Goal: Feedback & Contribution: Leave review/rating

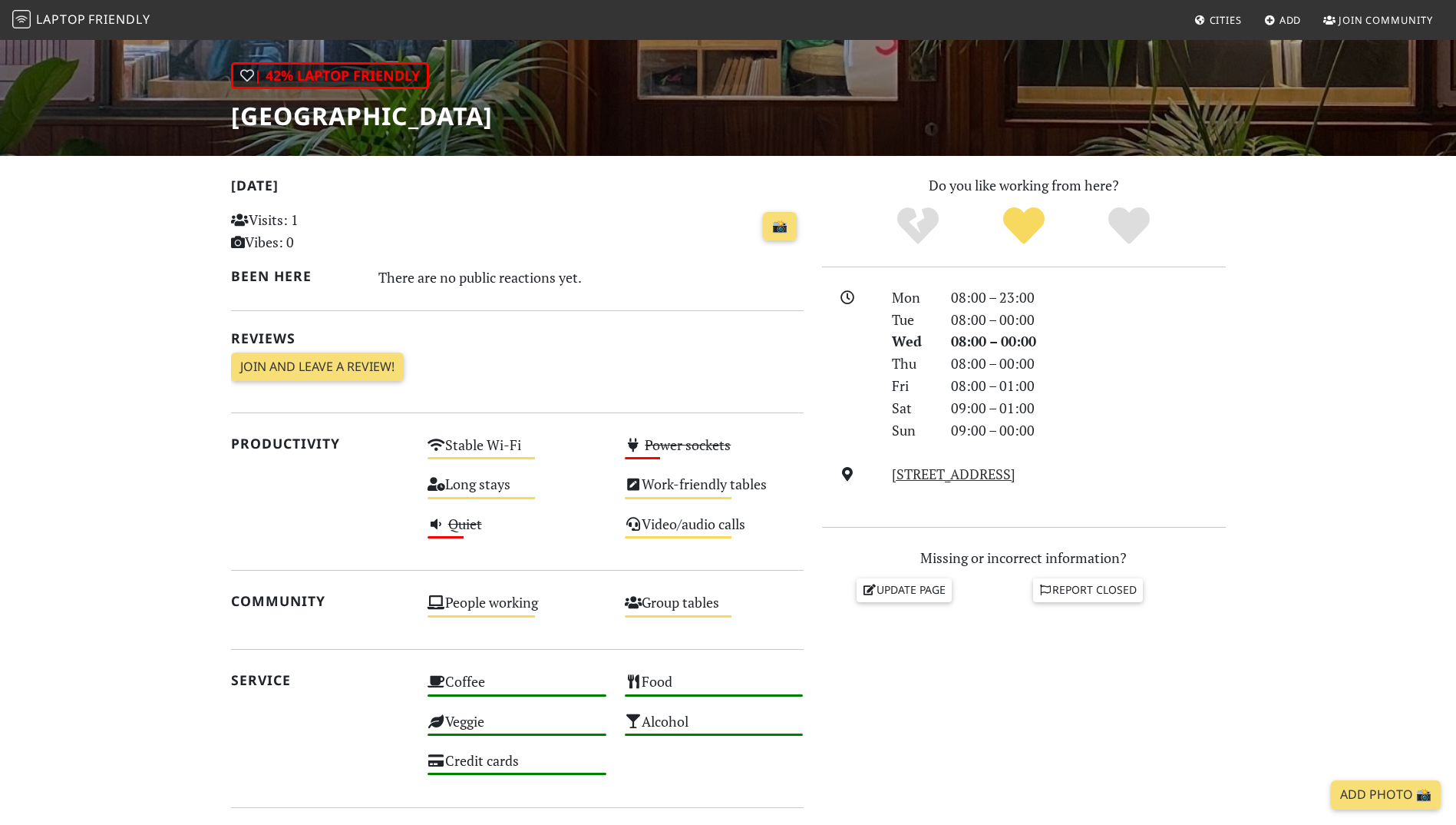
scroll to position [230, 0]
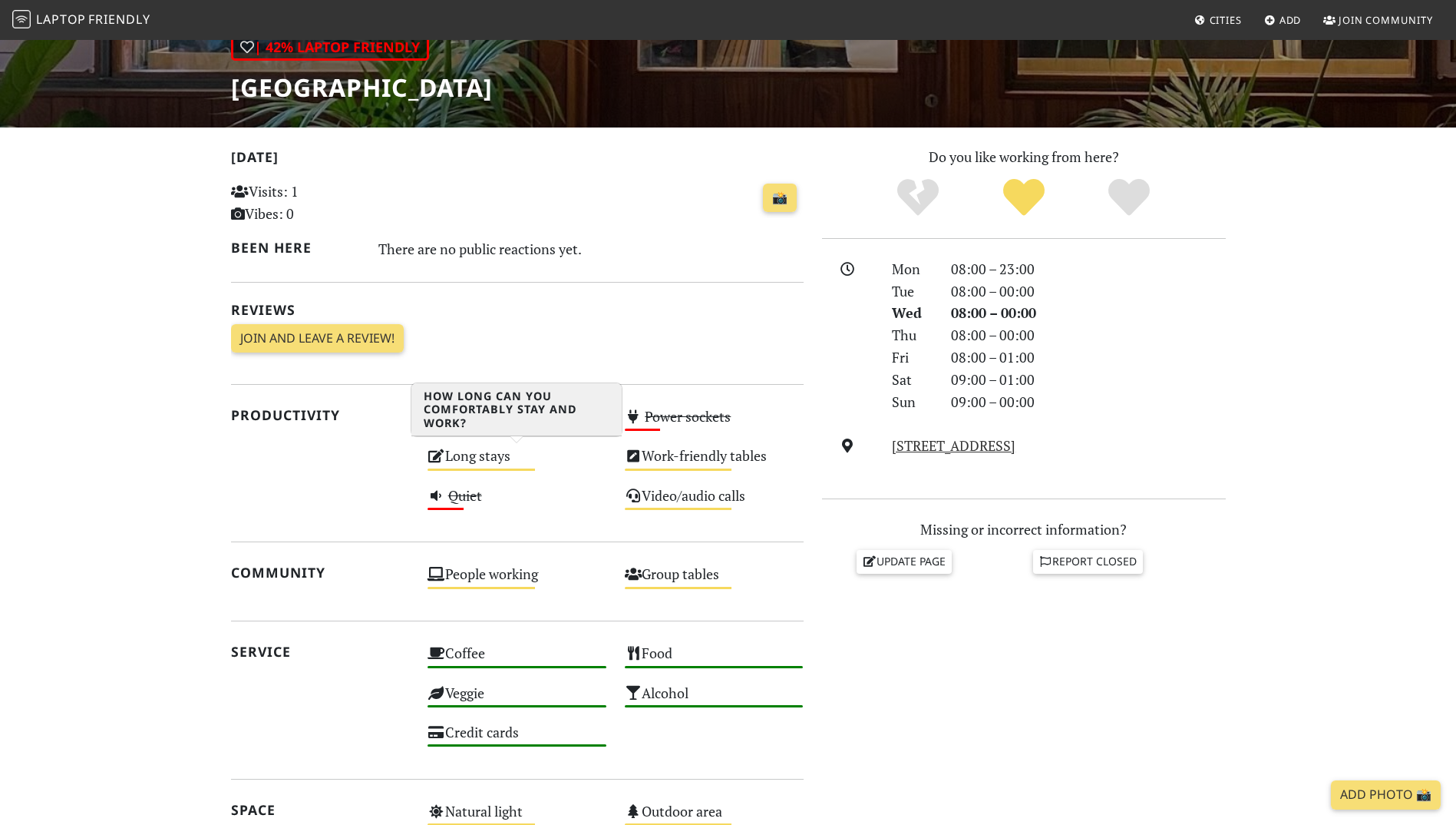
click at [487, 456] on div "Long stays Medium" at bounding box center [516, 463] width 197 height 39
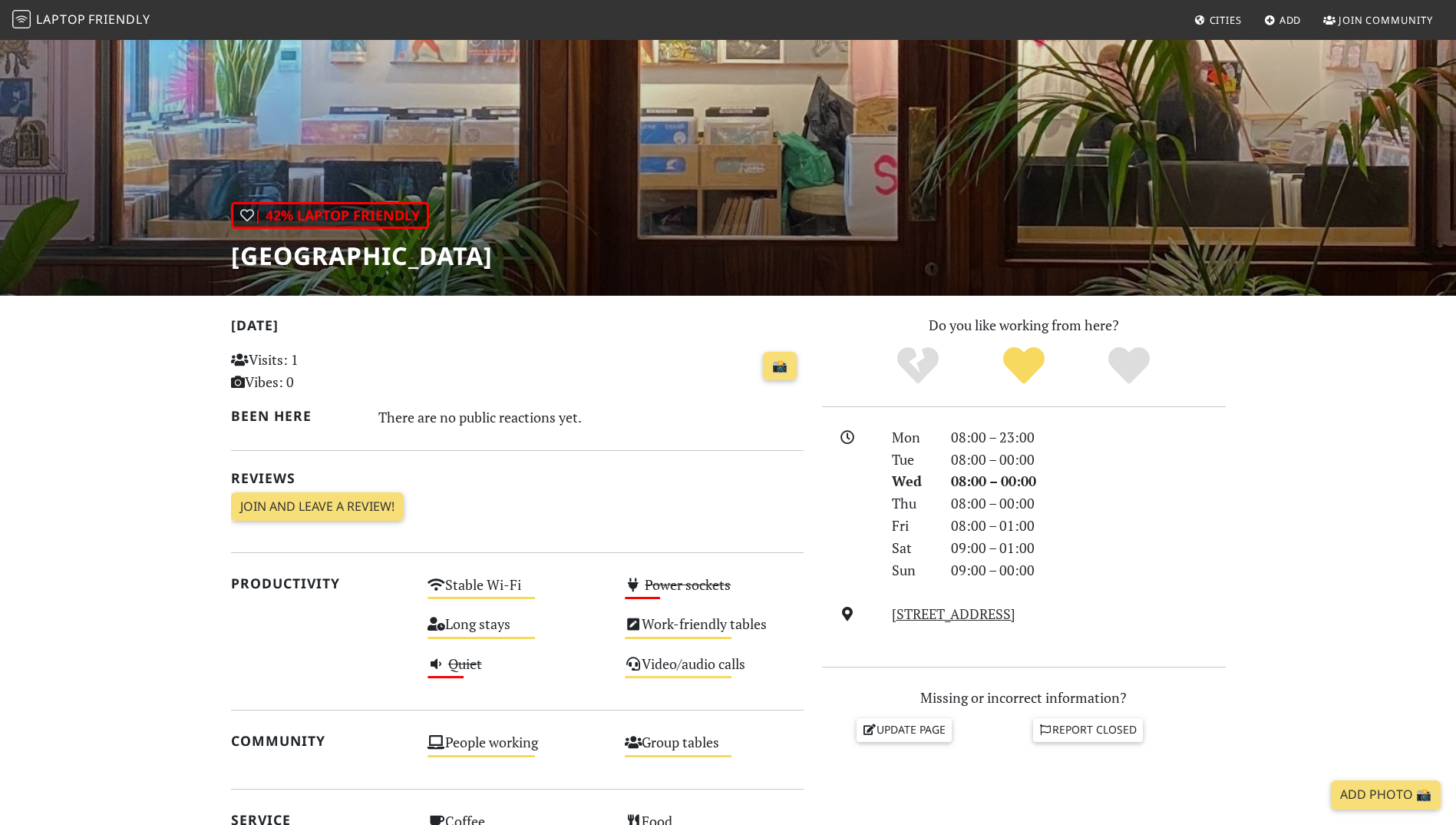
scroll to position [0, 0]
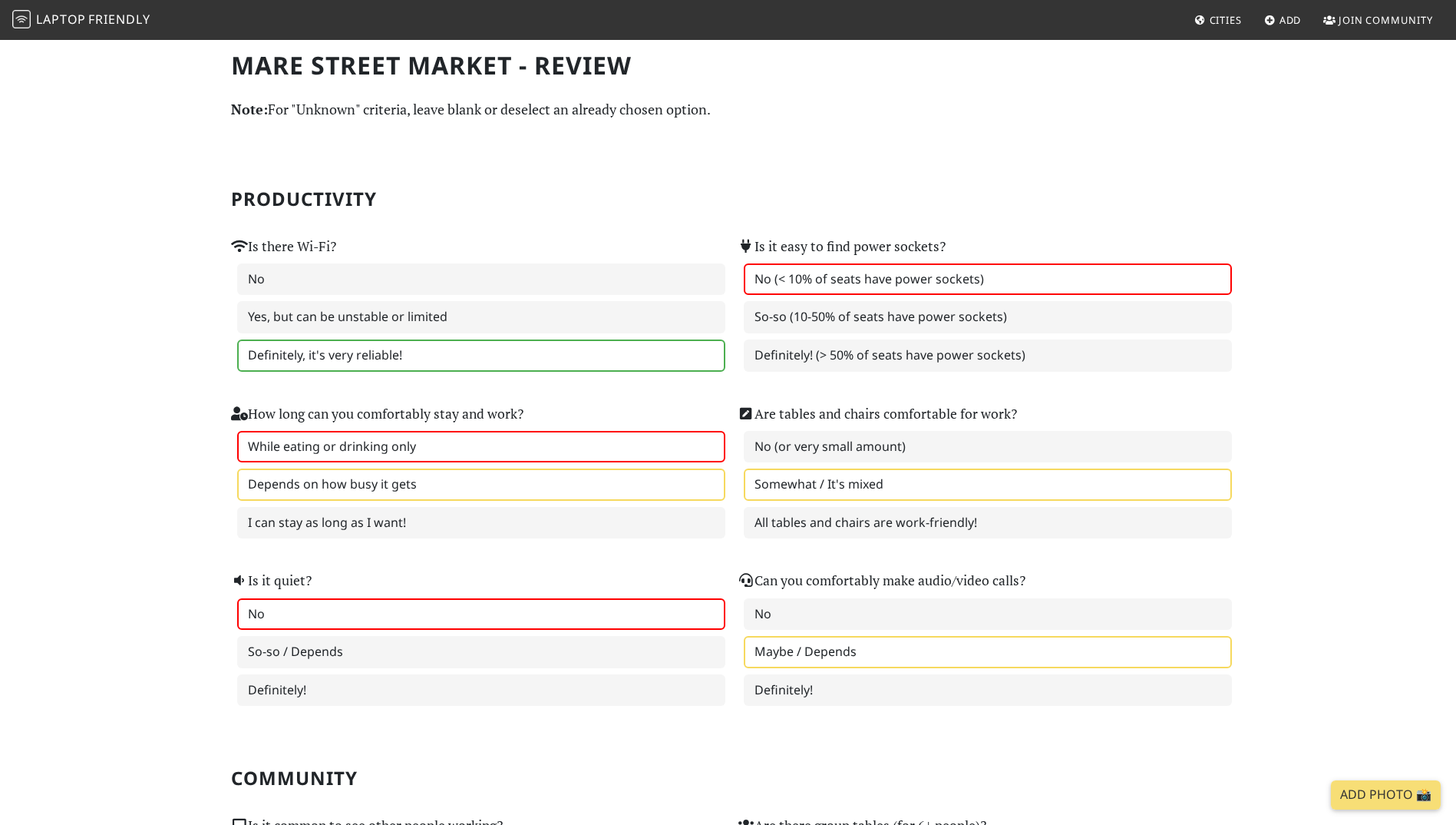
click at [390, 488] on label "Depends on how busy it gets" at bounding box center [481, 485] width 488 height 32
click at [296, 442] on label "While eating or drinking only" at bounding box center [481, 447] width 488 height 32
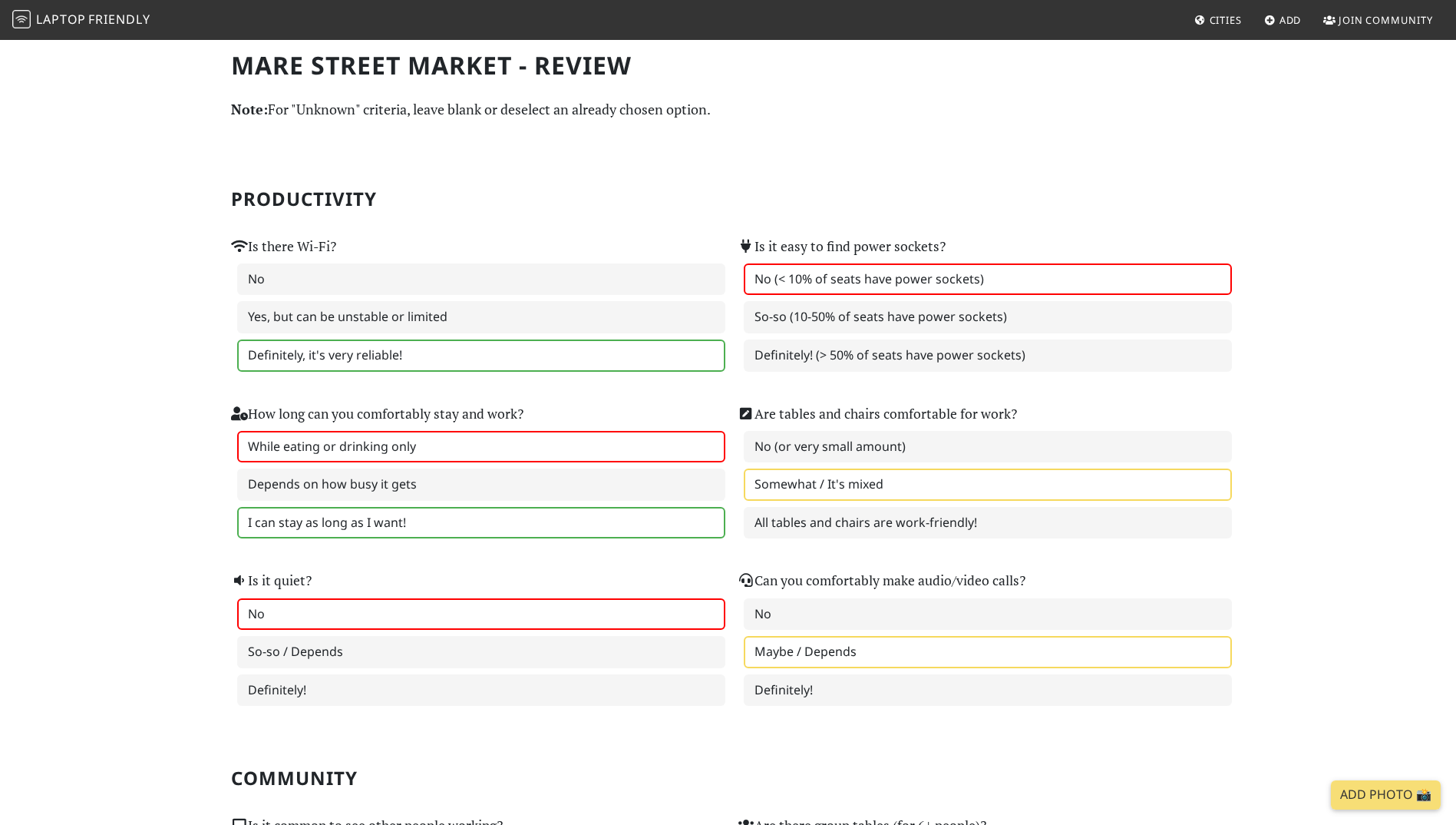
click at [259, 513] on div "While eating or drinking only Depends on how busy it gets I can stay as long as…" at bounding box center [474, 485] width 488 height 108
click at [260, 518] on label "I can stay as long as I want!" at bounding box center [481, 523] width 488 height 32
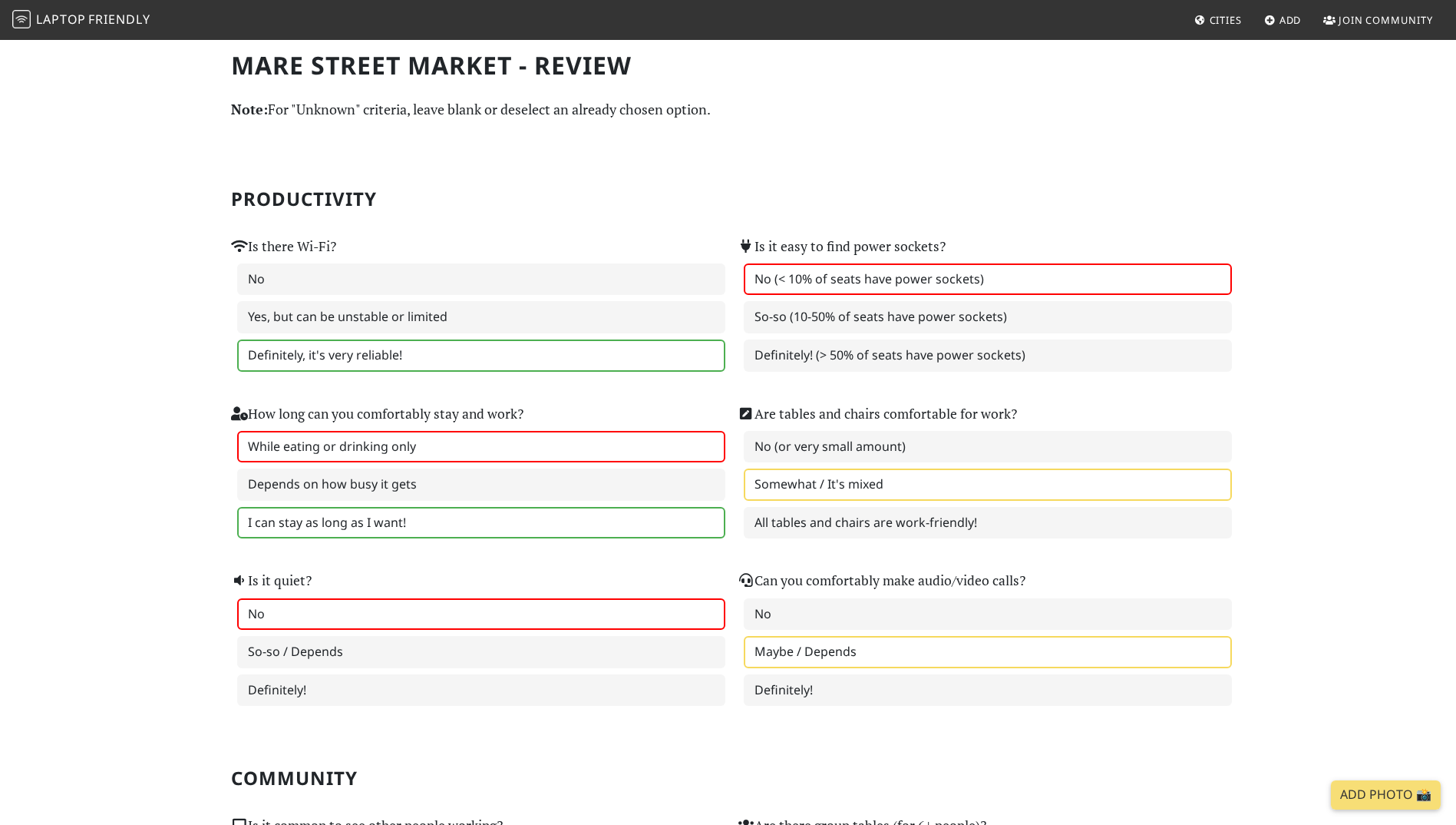
click at [253, 436] on label "While eating or drinking only" at bounding box center [481, 447] width 488 height 32
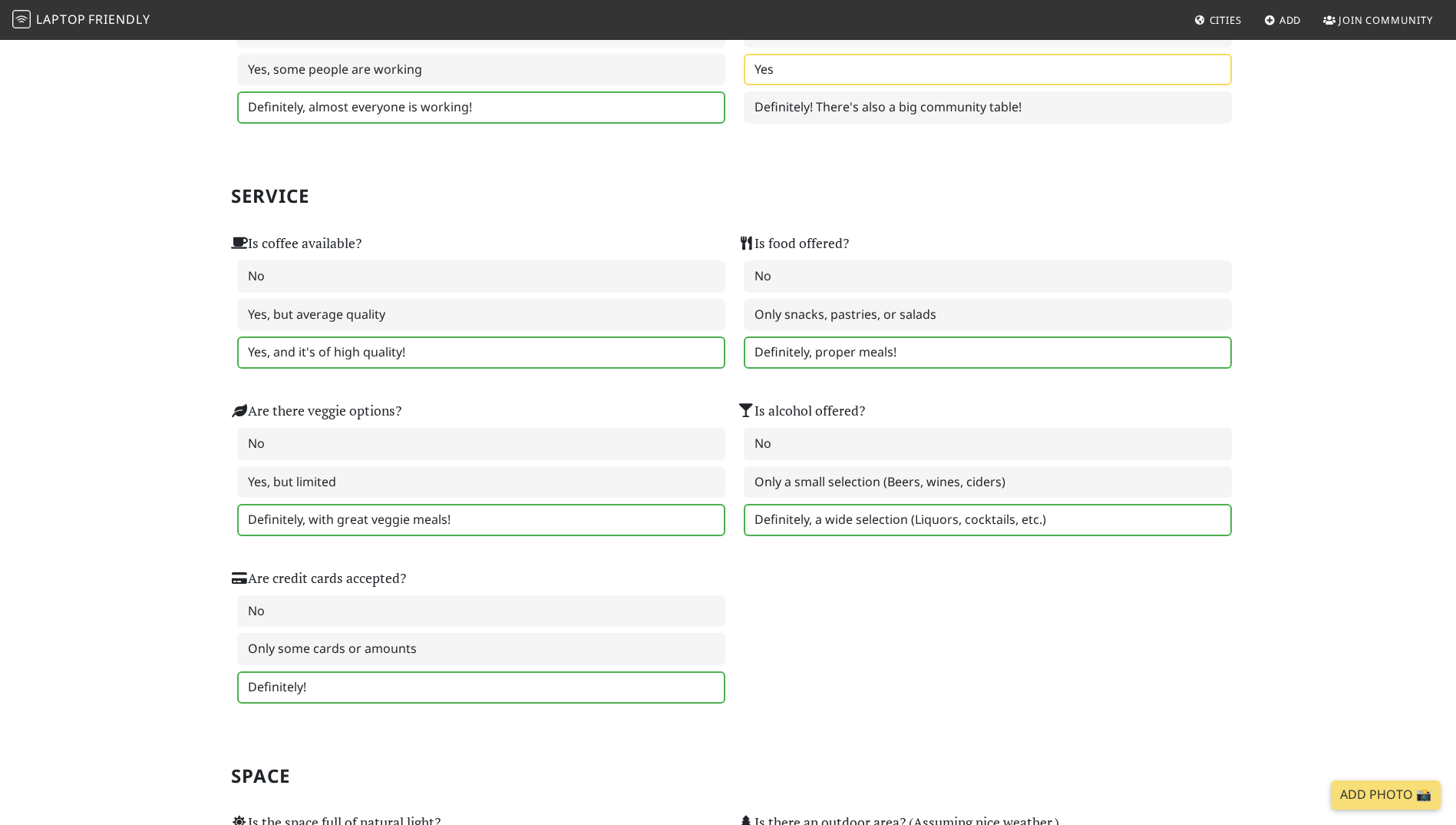
scroll to position [845, 0]
